Goal: Find specific page/section: Find specific page/section

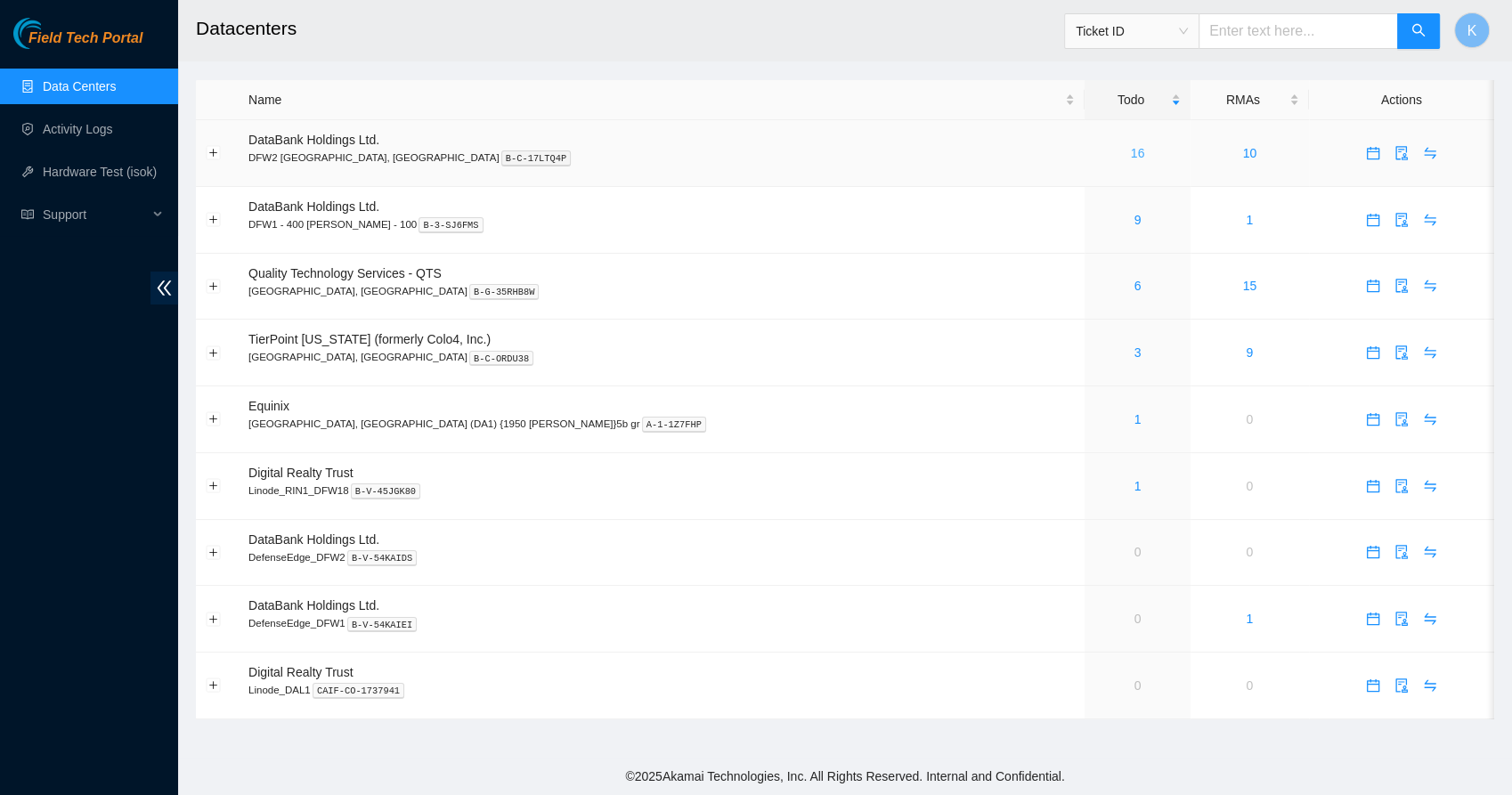
click at [1131, 155] on link "16" at bounding box center [1138, 153] width 14 height 14
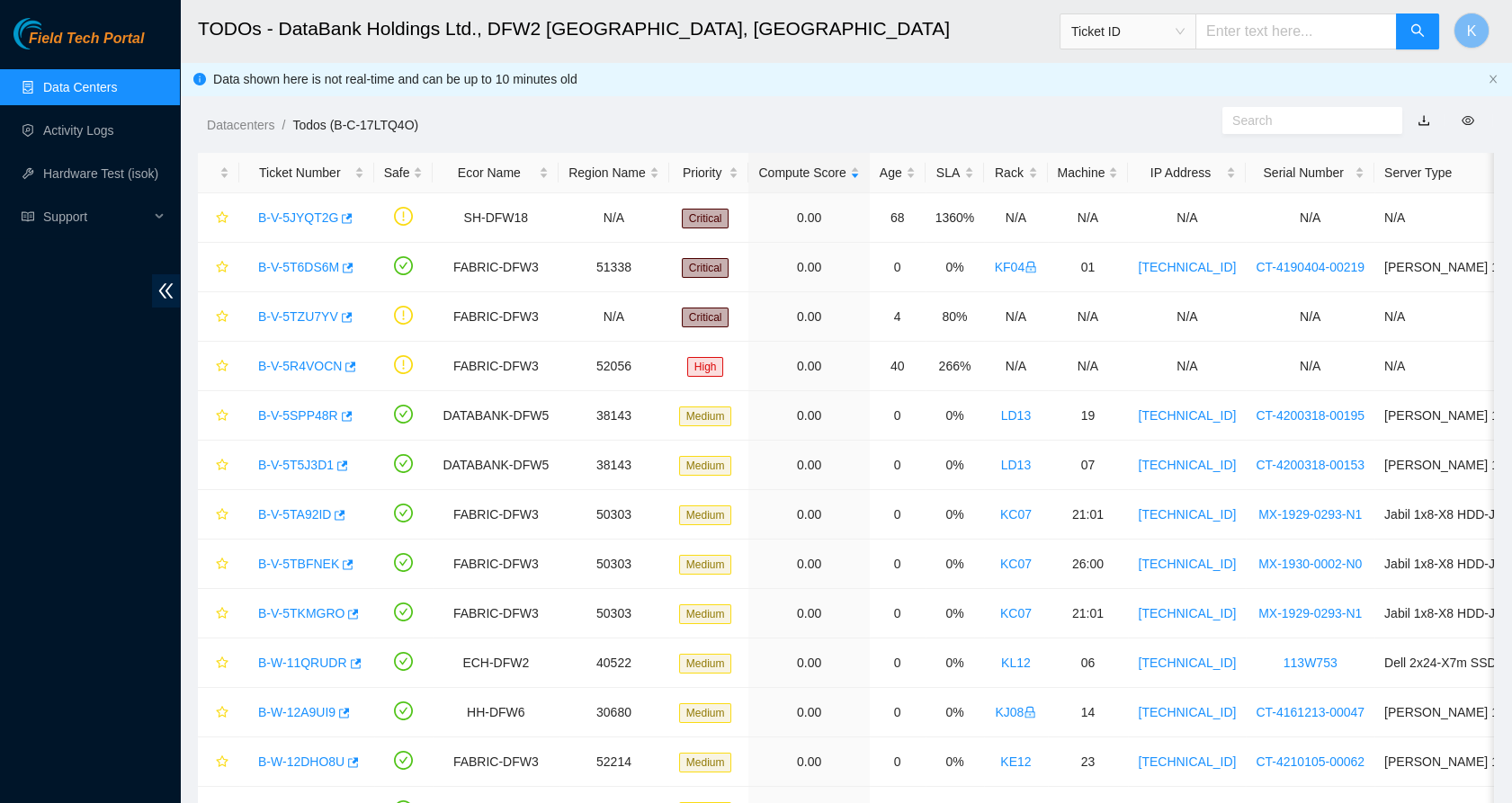
click at [75, 95] on link "Data Centers" at bounding box center [80, 87] width 74 height 14
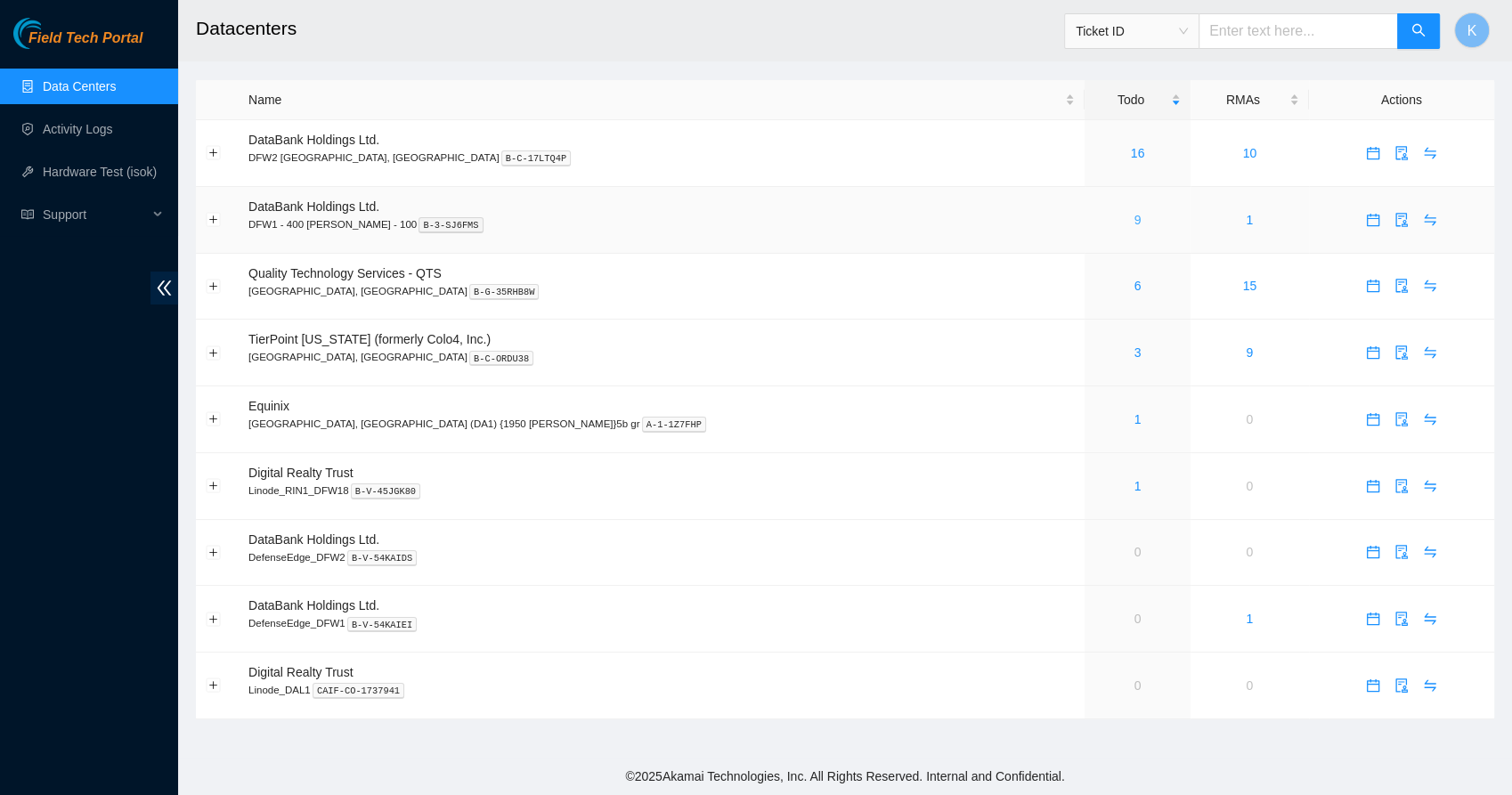
click at [1134, 218] on link "9" at bounding box center [1138, 219] width 7 height 14
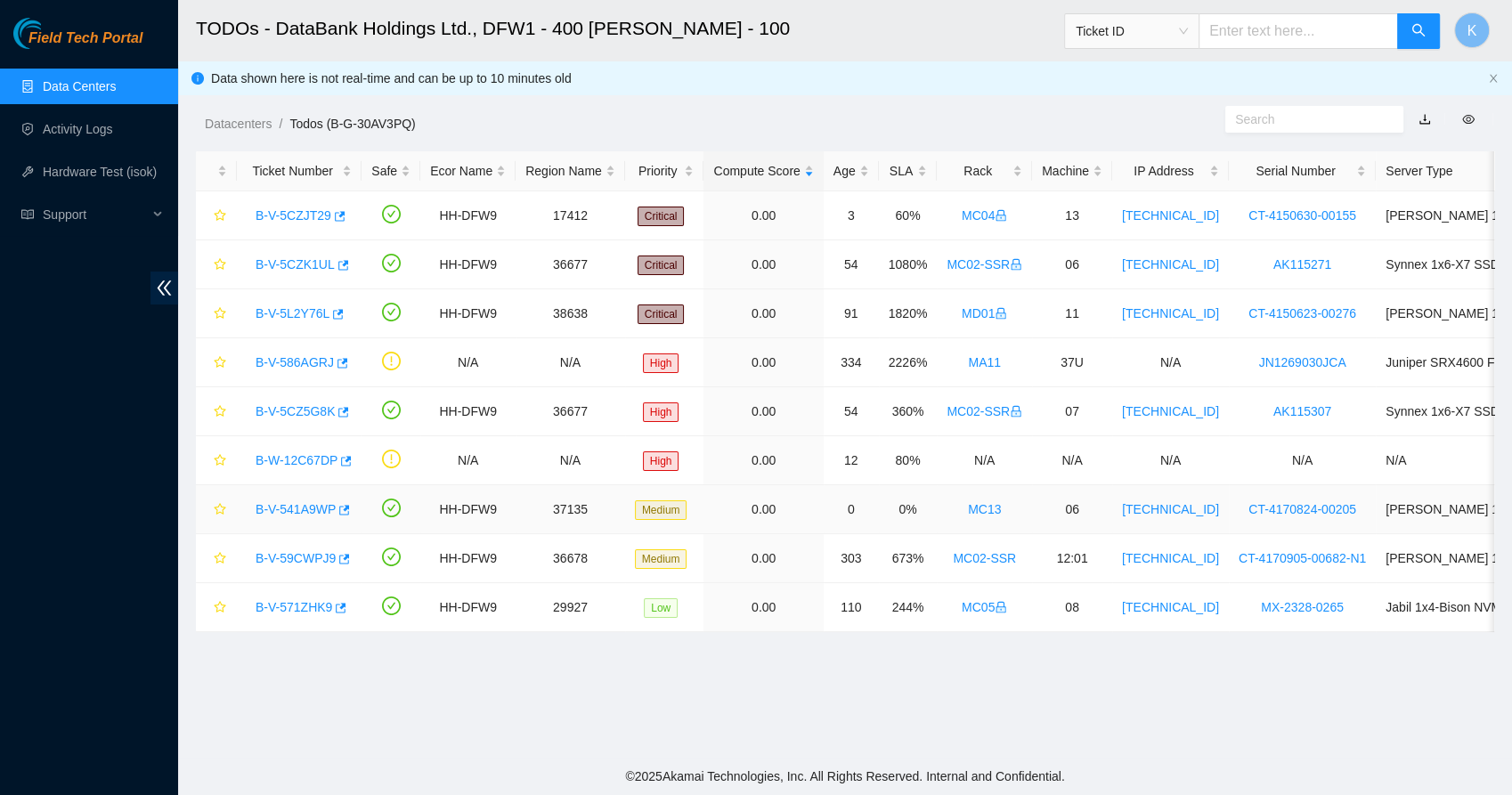
click at [285, 506] on link "B-V-541A9WP" at bounding box center [295, 509] width 80 height 14
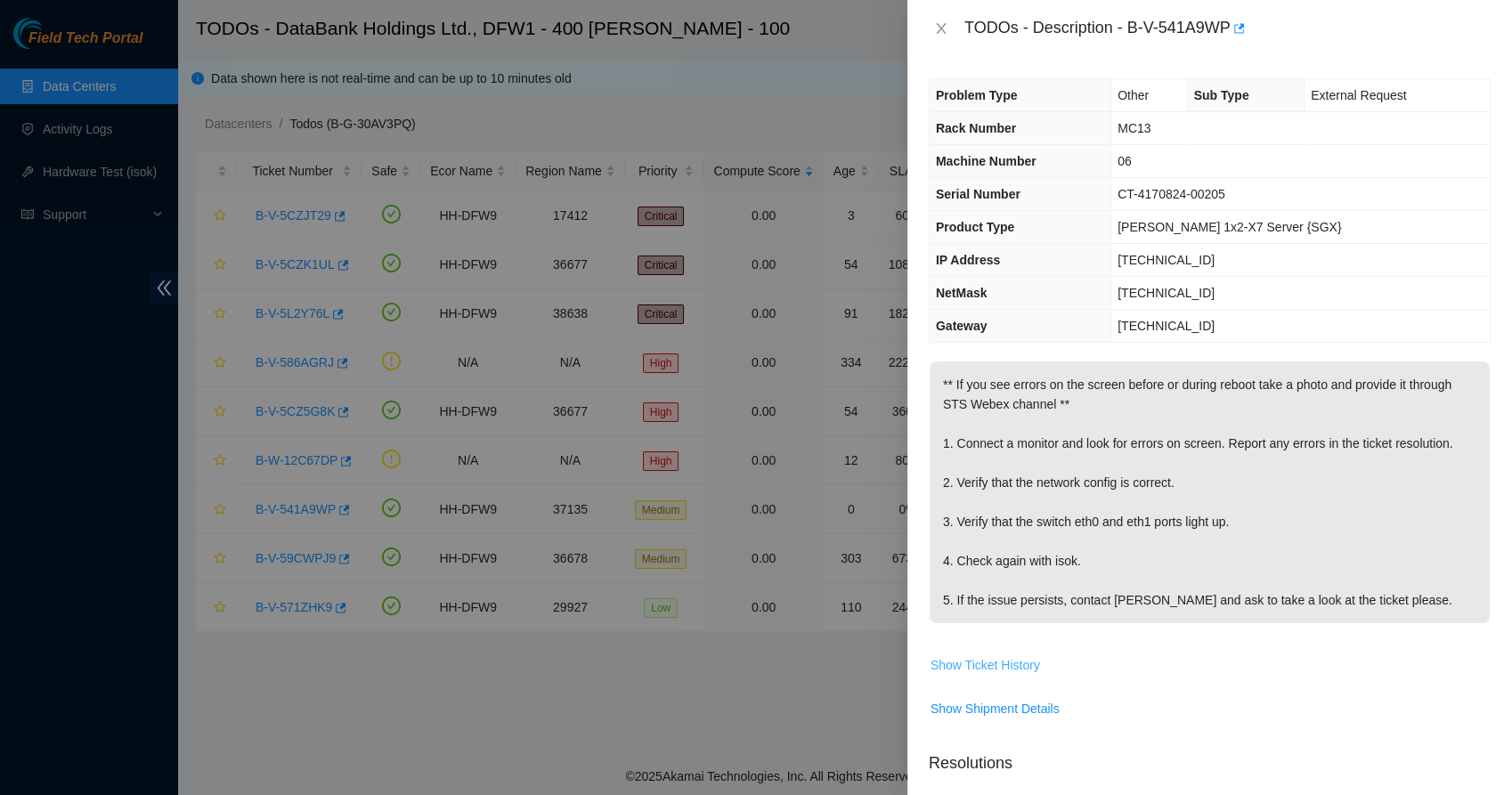
click at [985, 661] on span "Show Ticket History" at bounding box center [985, 665] width 110 height 20
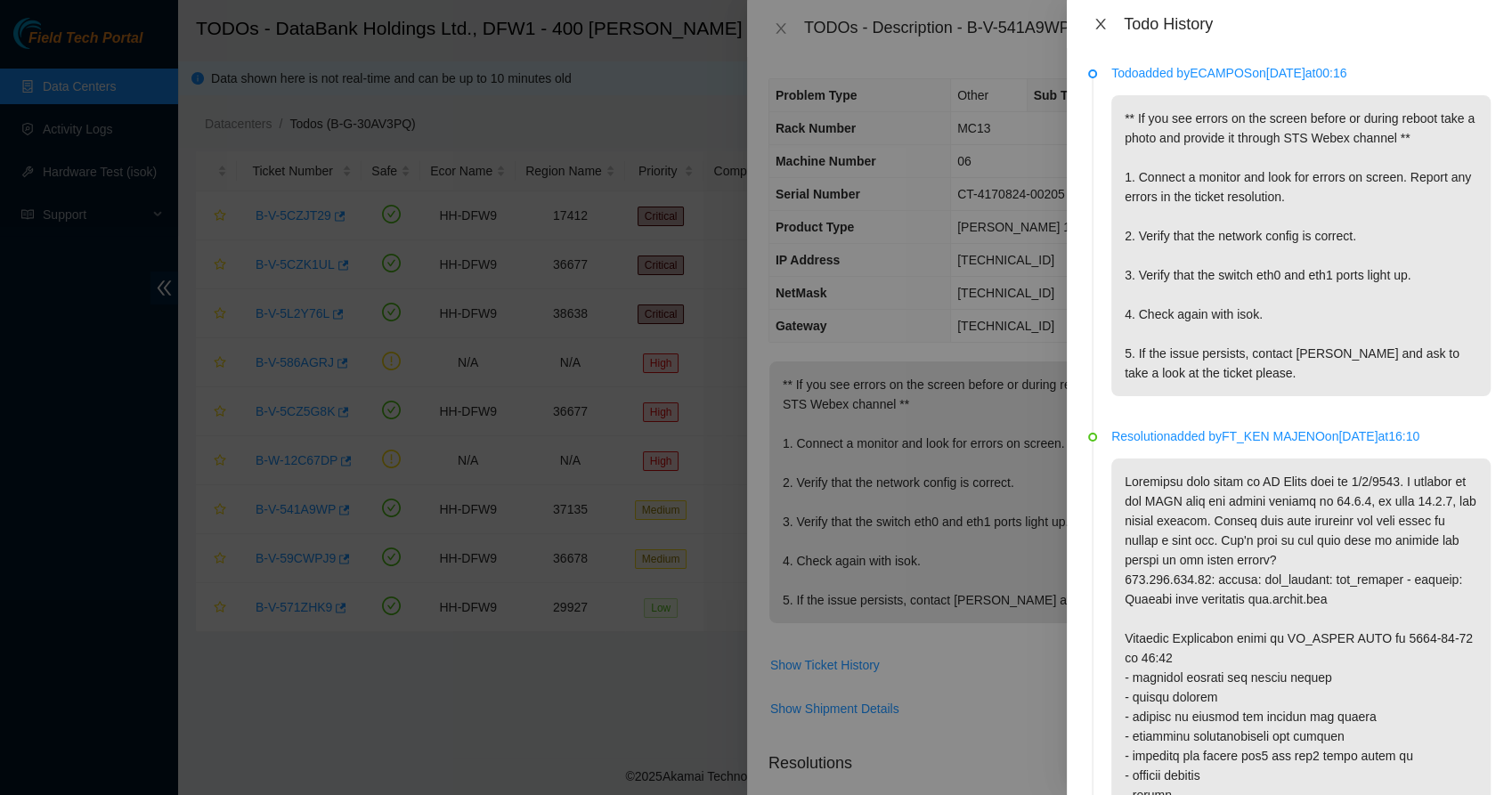
click at [1098, 21] on icon "close" at bounding box center [1100, 24] width 10 height 11
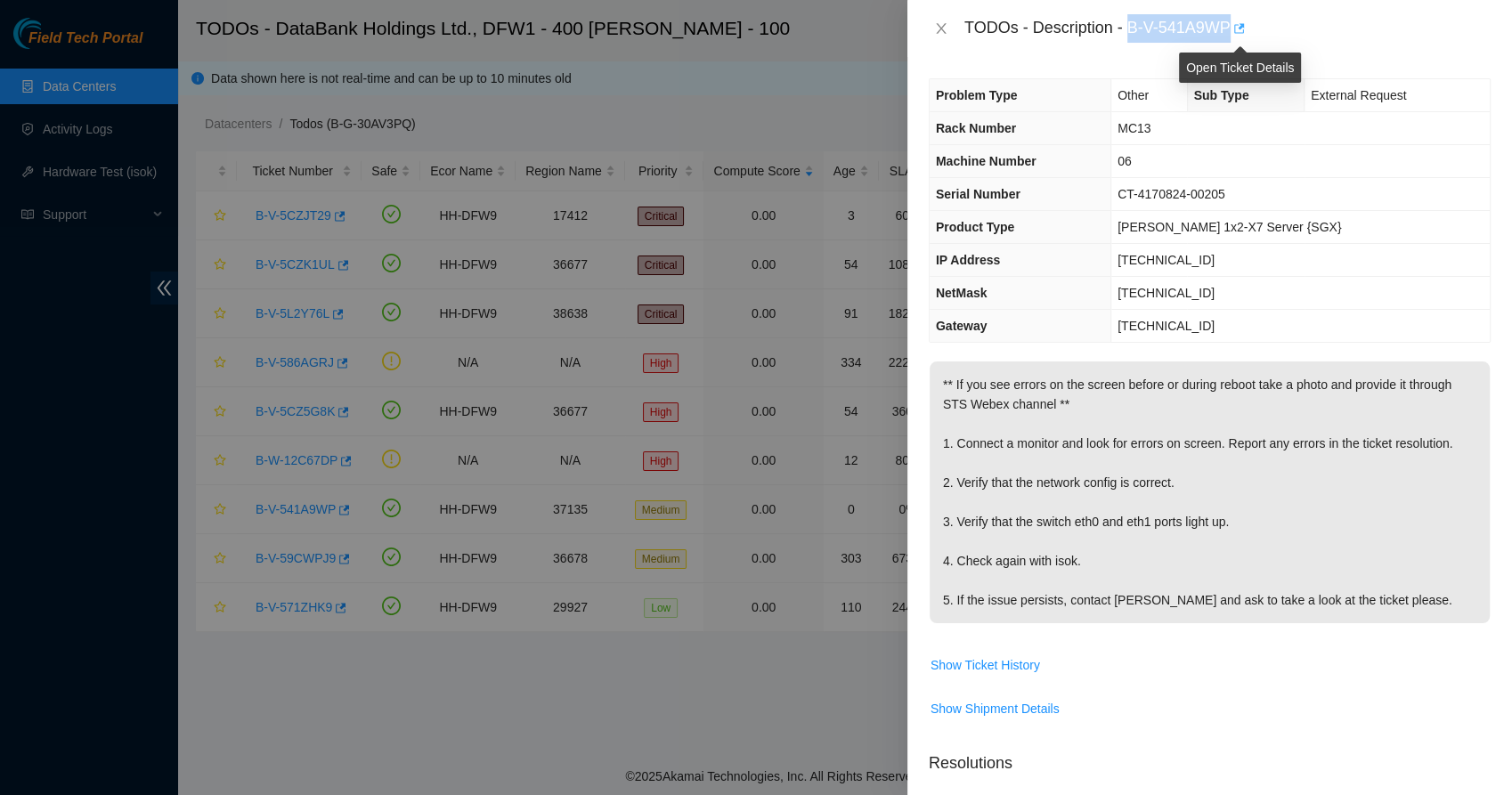
drag, startPoint x: 1130, startPoint y: 29, endPoint x: 1234, endPoint y: 40, distance: 104.6
click at [1234, 40] on body "Field Tech Portal Data Centers Activity Logs Hardware Test (isok) Support TODOs…" at bounding box center [756, 397] width 1512 height 795
copy div "B-V-541A9WP"
click at [1126, 599] on p "** If you see errors on the screen before or during reboot take a photo and pro…" at bounding box center [1210, 492] width 561 height 261
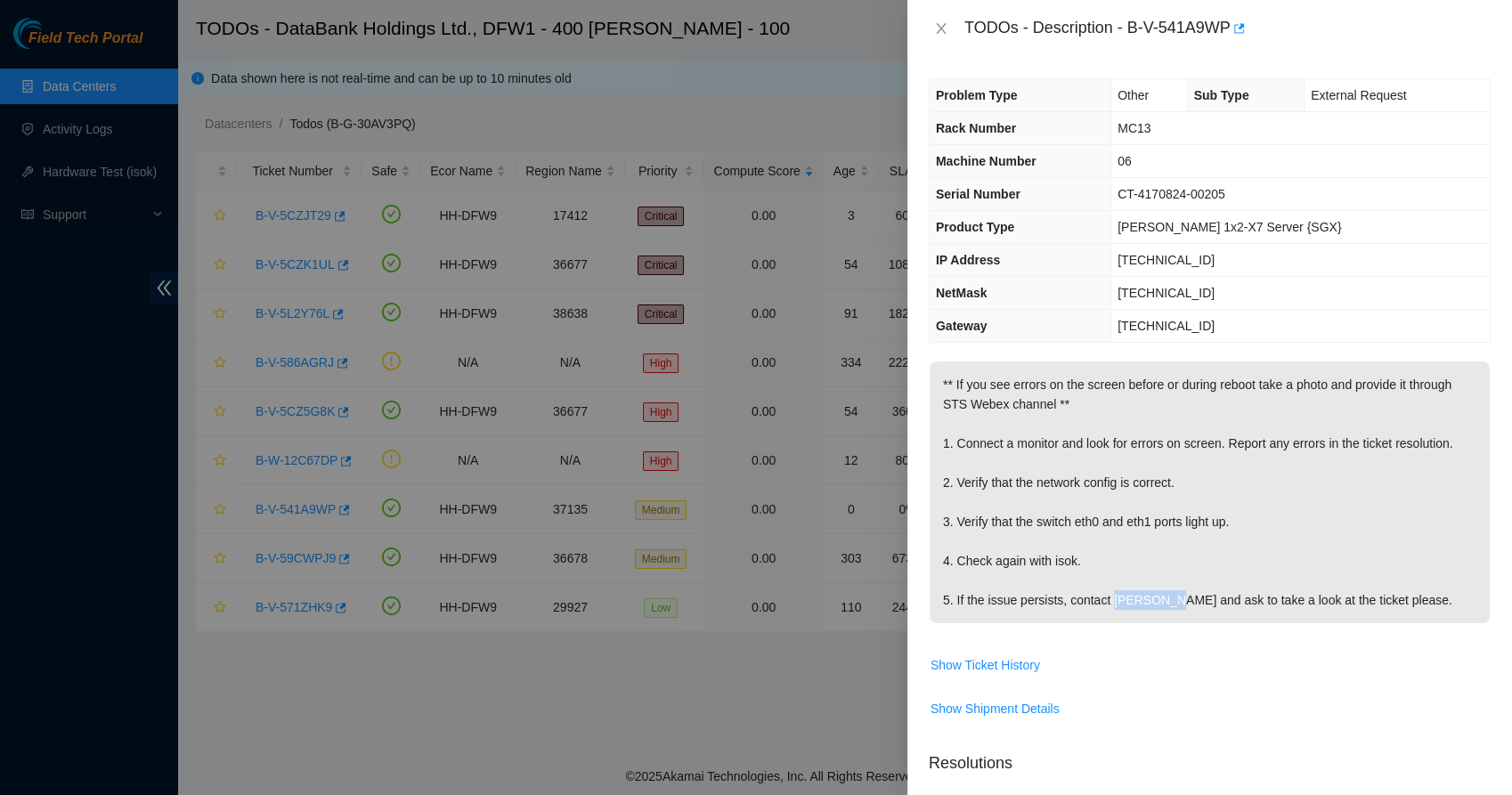
copy p "jumadrig"
click at [1092, 625] on span "** If you see errors on the screen before or during reboot take a photo and pro…" at bounding box center [1210, 498] width 561 height 274
click at [943, 36] on button "Close" at bounding box center [942, 29] width 25 height 17
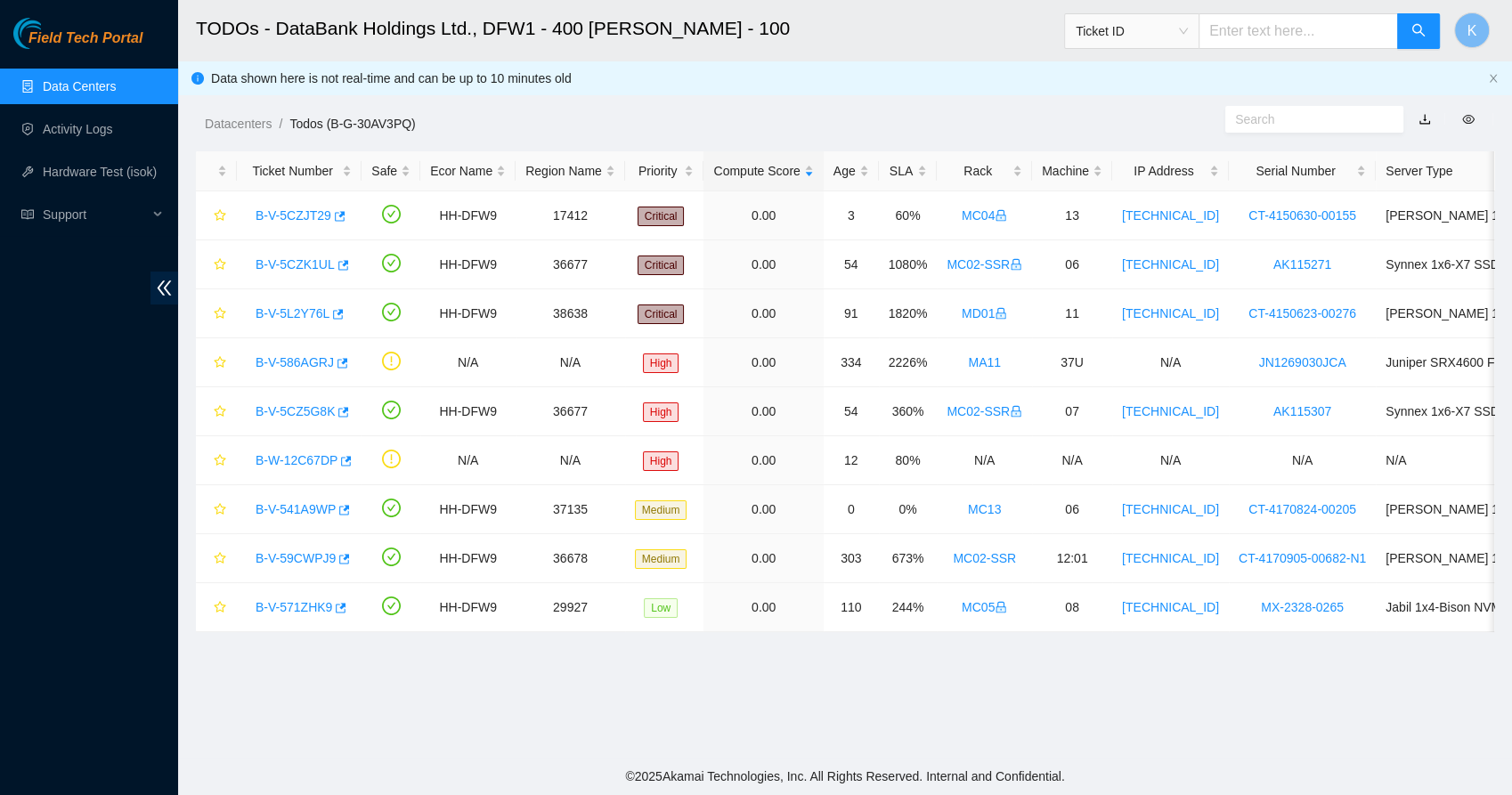
click at [859, 68] on div "Datacenters / Todos (B-G-30AV3PQ) /" at bounding box center [678, 84] width 1001 height 100
click at [85, 94] on link "Data Centers" at bounding box center [79, 87] width 73 height 14
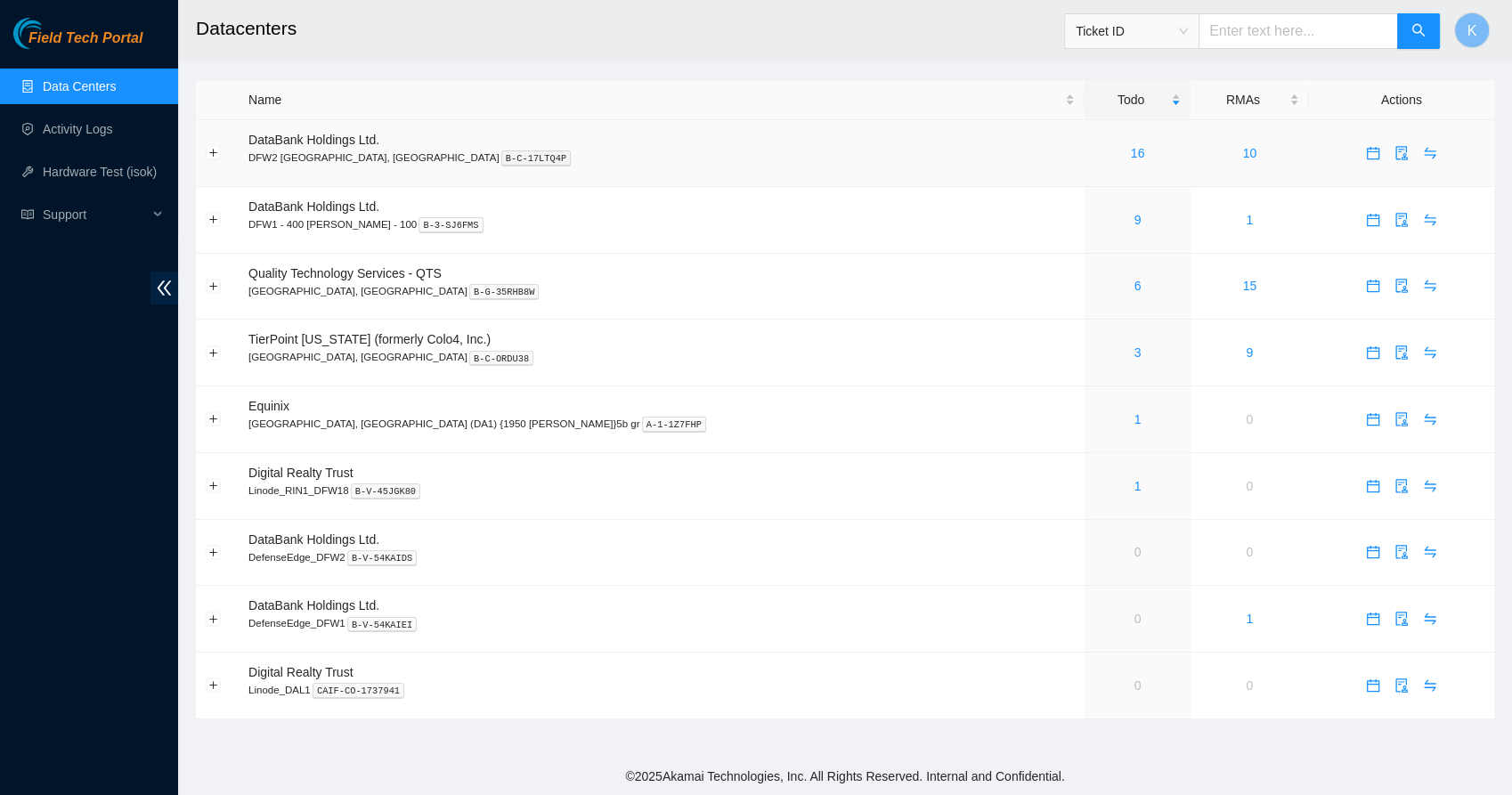
click at [1084, 164] on td "16" at bounding box center [1137, 153] width 106 height 67
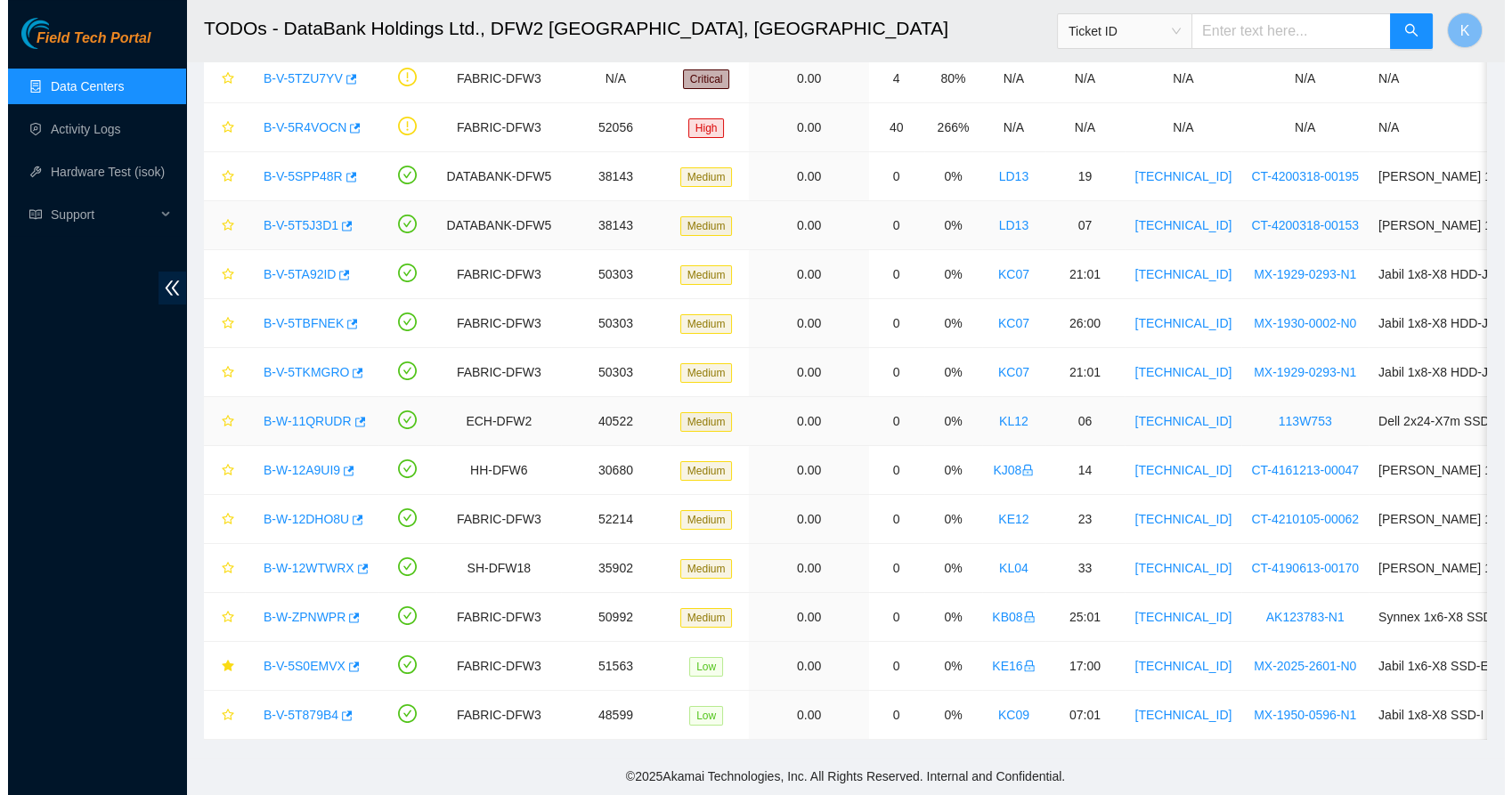
scroll to position [248, 0]
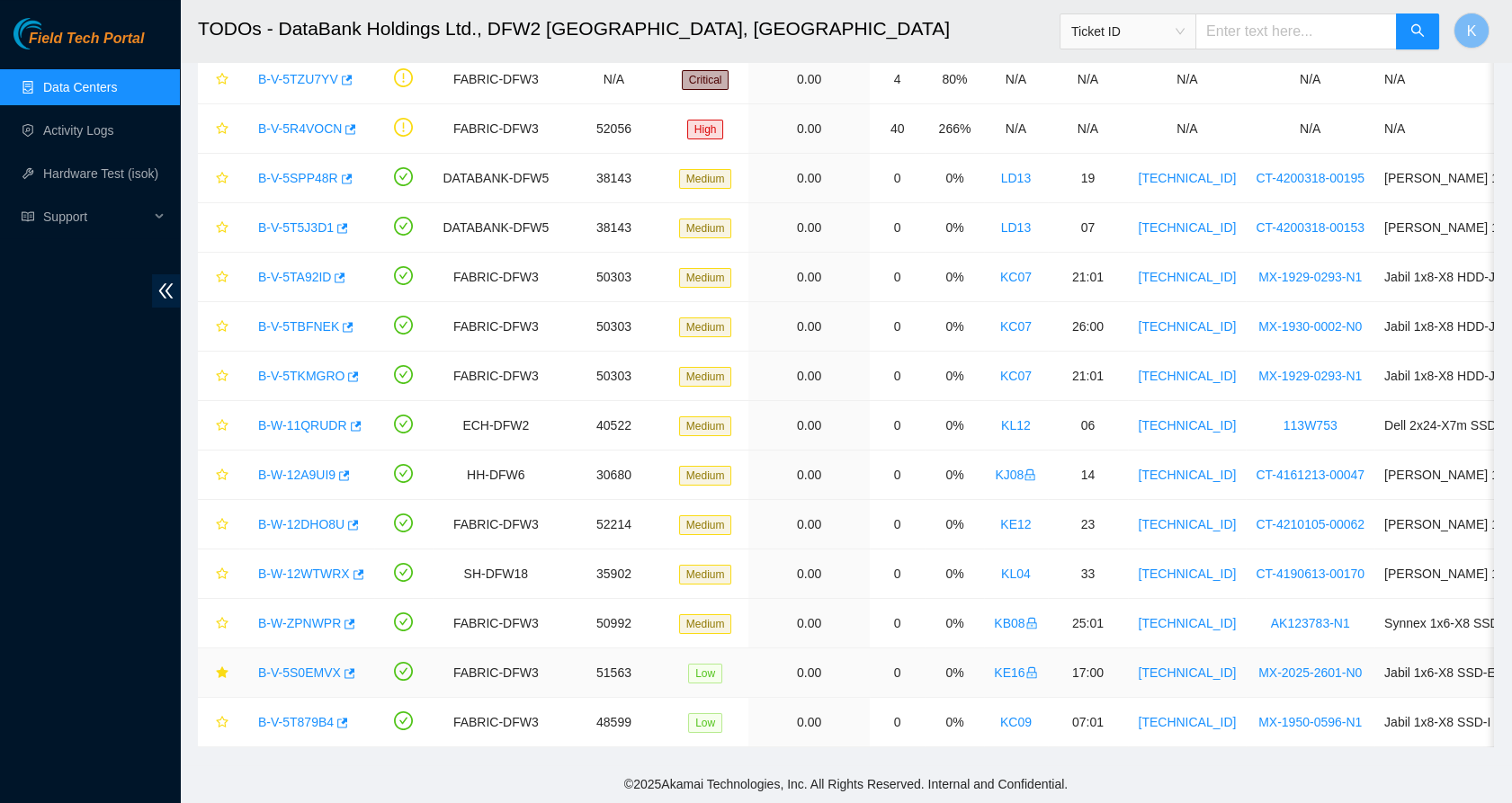
click at [270, 665] on link "B-V-5S0EMVX" at bounding box center [299, 672] width 83 height 14
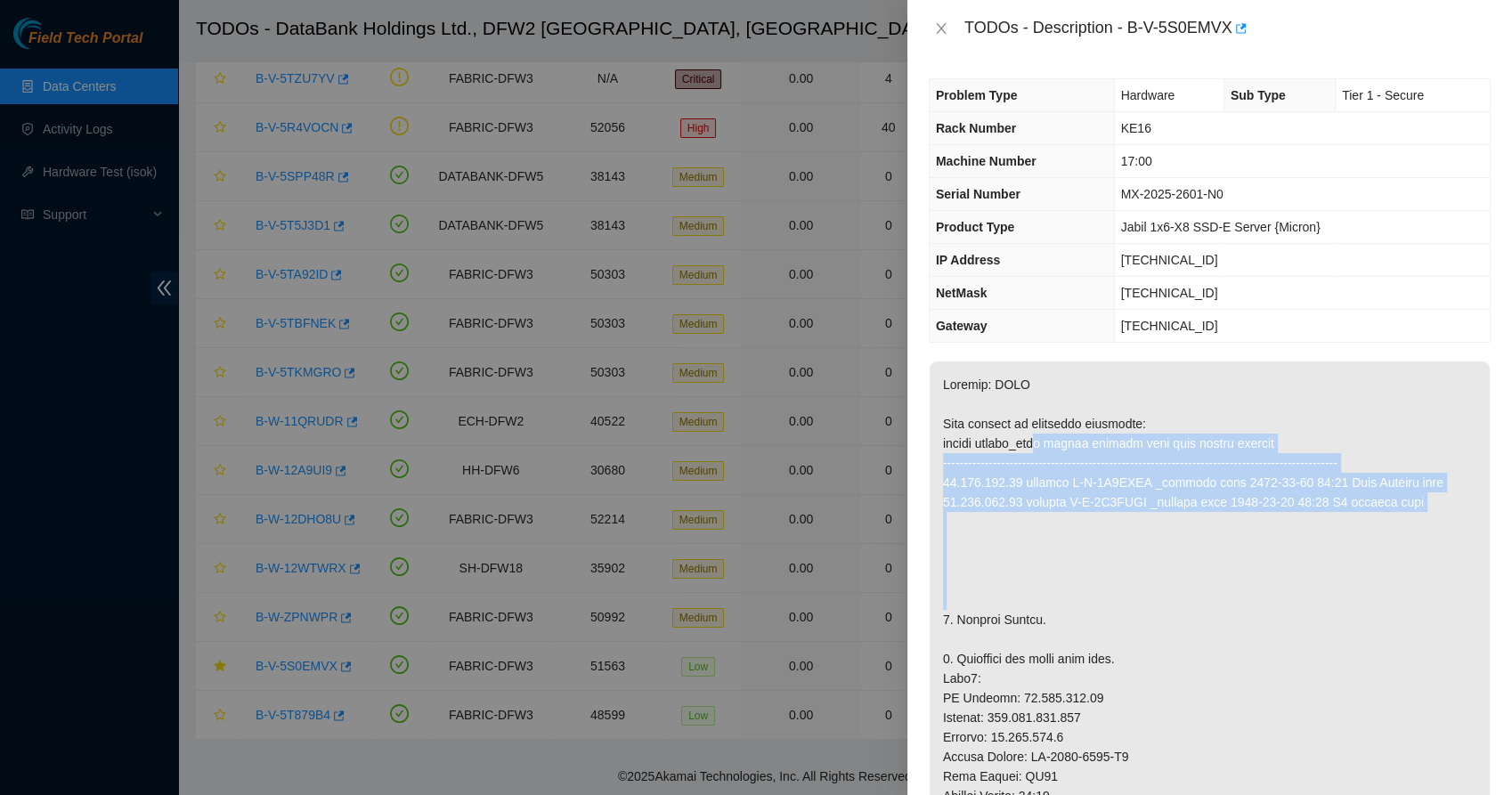
drag, startPoint x: 1037, startPoint y: 435, endPoint x: 1047, endPoint y: 548, distance: 113.4
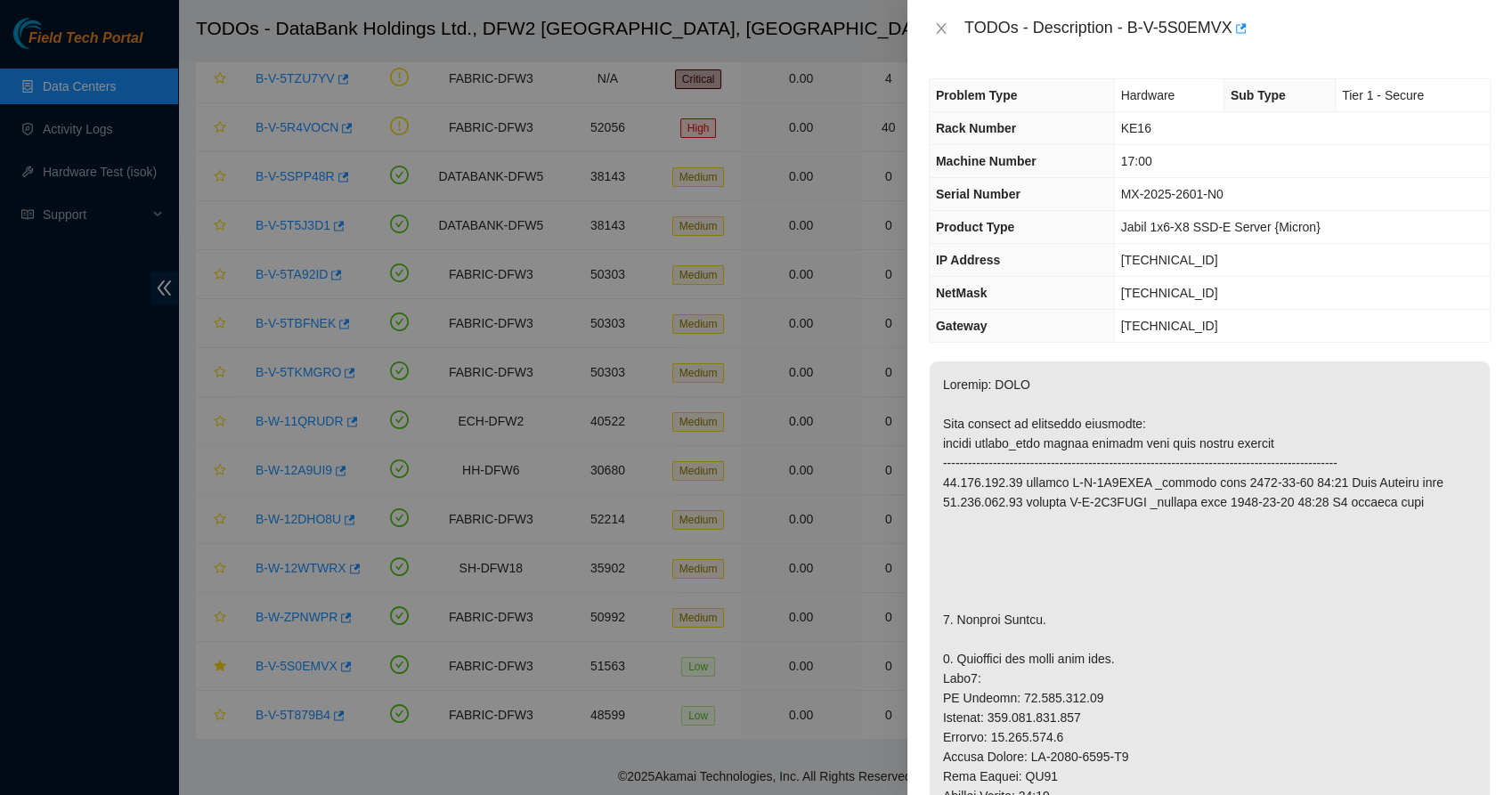
click at [943, 28] on icon "close" at bounding box center [942, 29] width 14 height 14
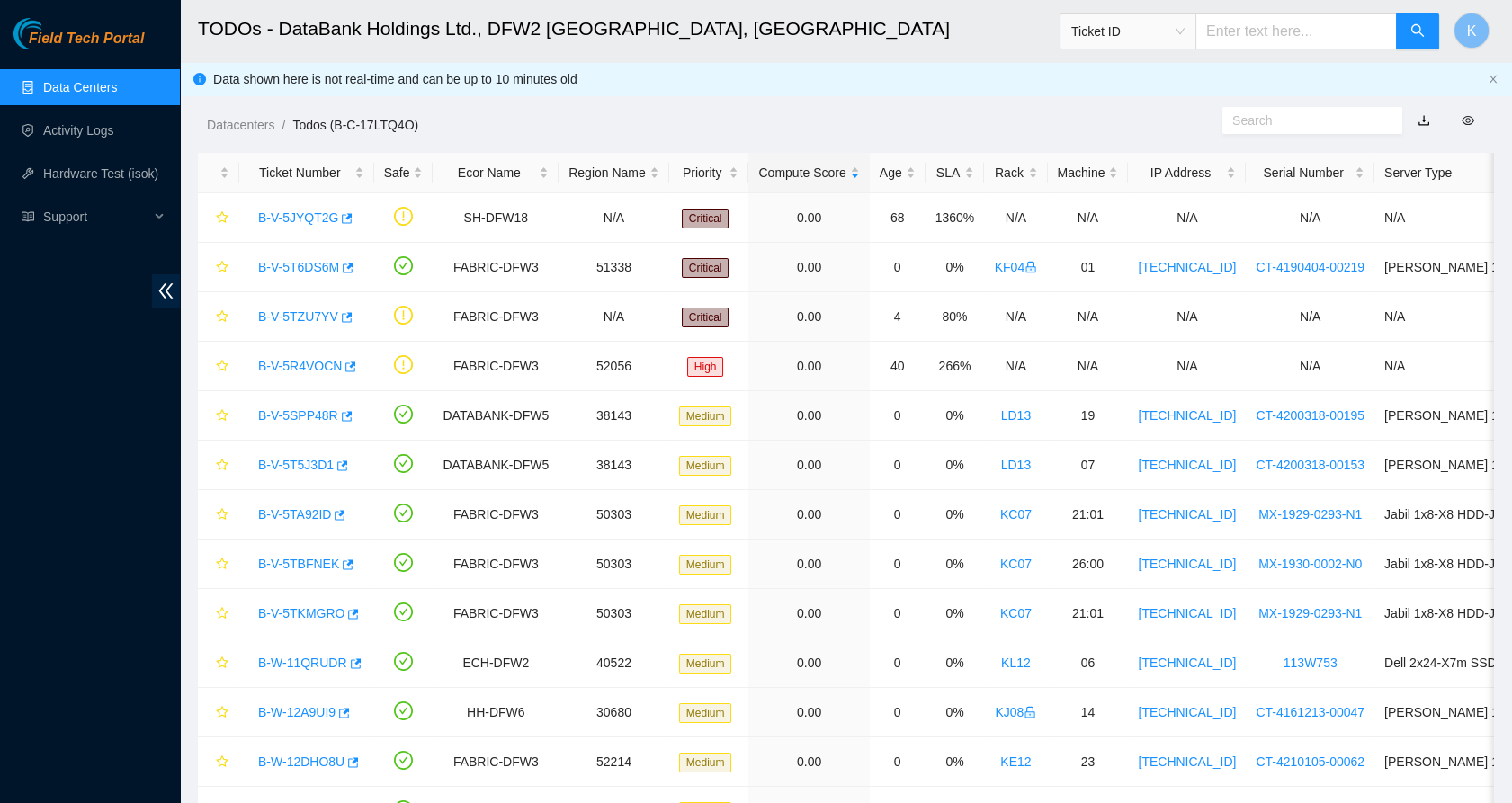
click at [101, 87] on link "Data Centers" at bounding box center [80, 87] width 74 height 14
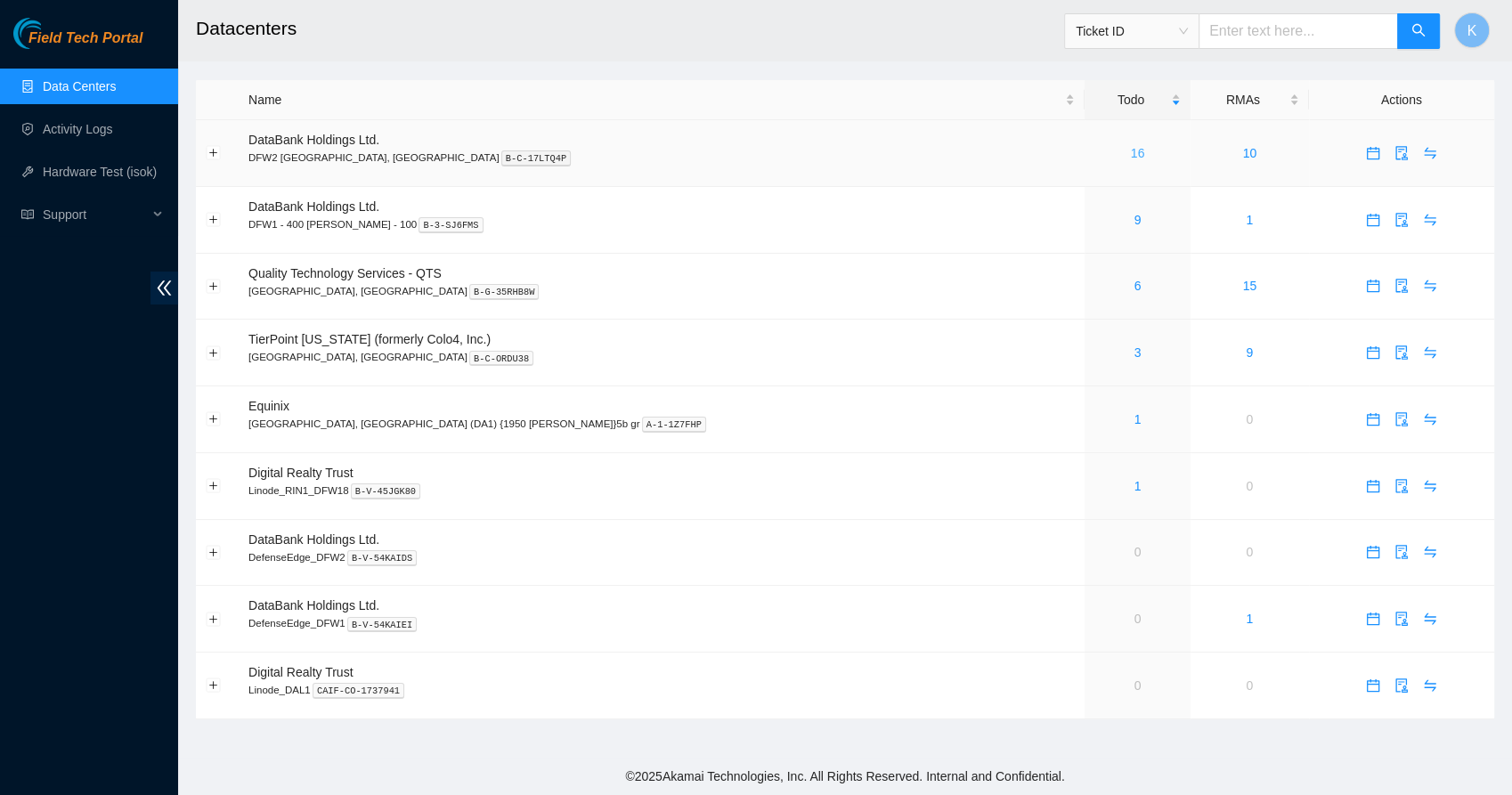
click at [1131, 157] on link "16" at bounding box center [1138, 153] width 14 height 14
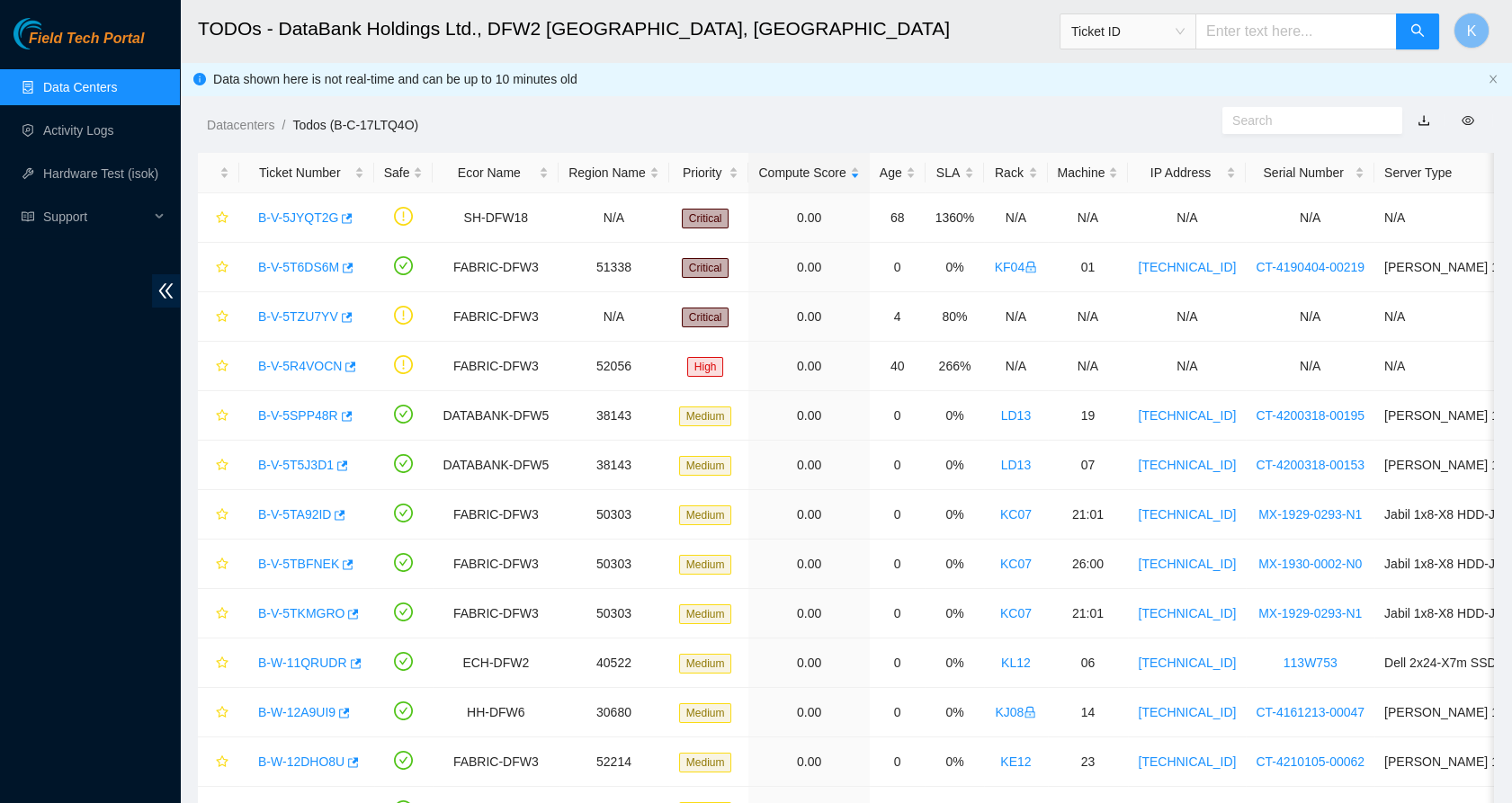
click at [1425, 114] on link "button" at bounding box center [1424, 121] width 13 height 14
